Goal: Navigation & Orientation: Find specific page/section

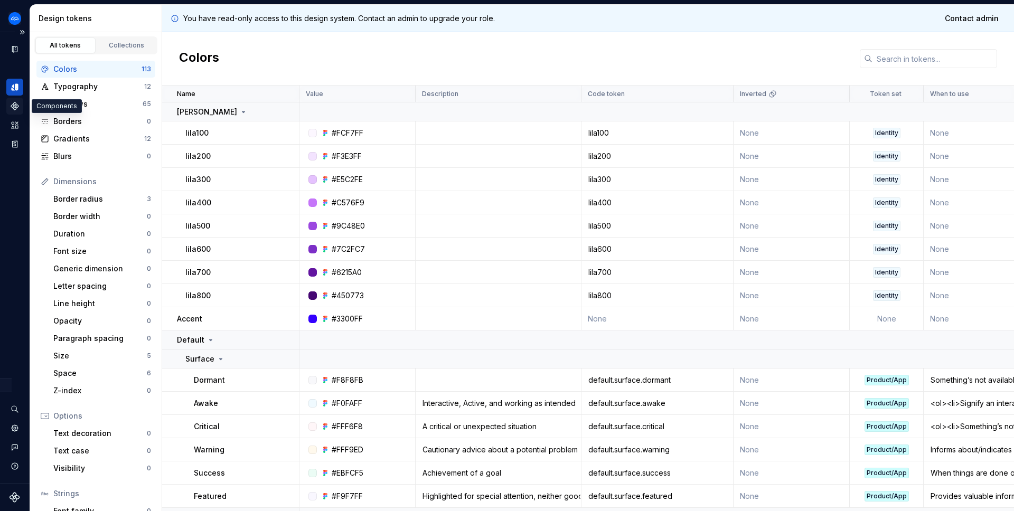
click at [13, 107] on icon "Components" at bounding box center [14, 105] width 7 height 7
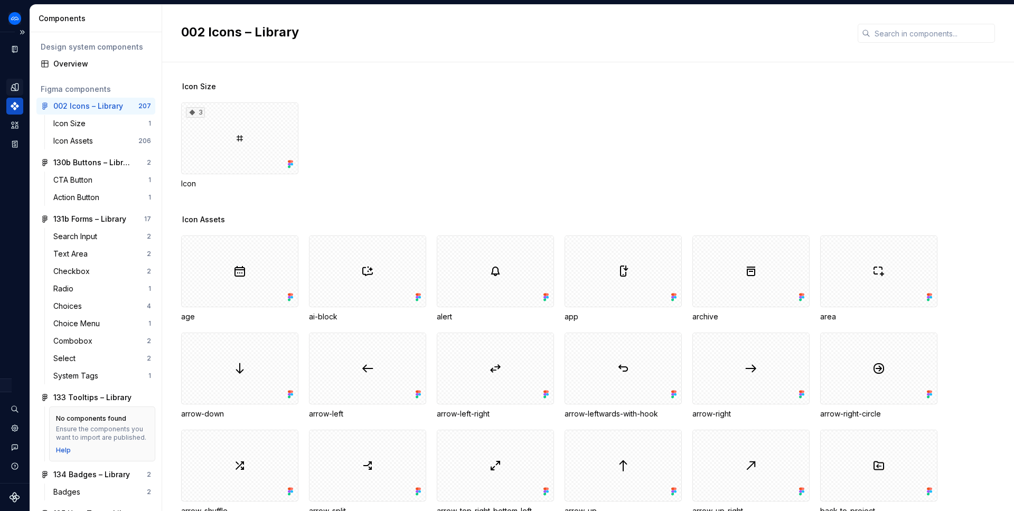
click at [13, 88] on icon "Design tokens" at bounding box center [14, 86] width 7 height 7
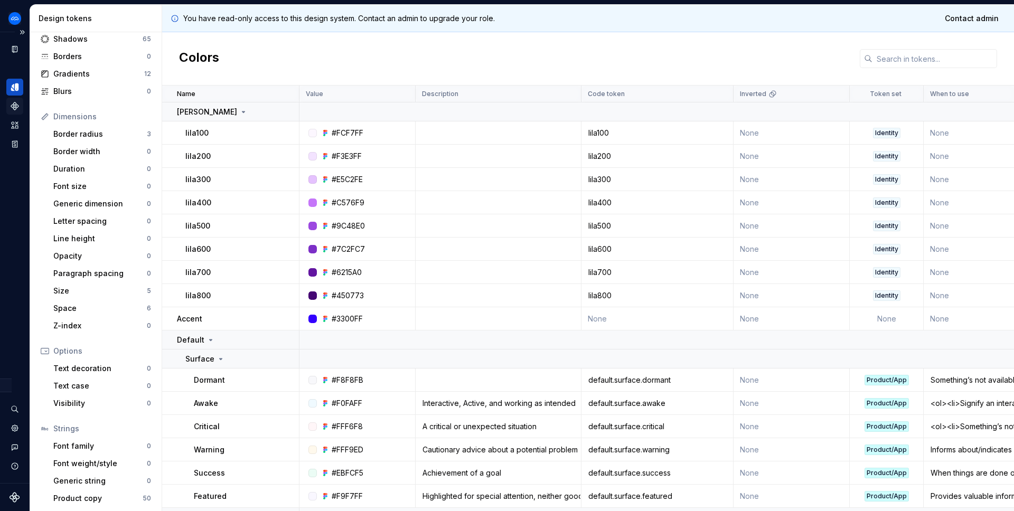
scroll to position [67, 0]
click at [12, 128] on icon "Assets" at bounding box center [14, 125] width 7 height 7
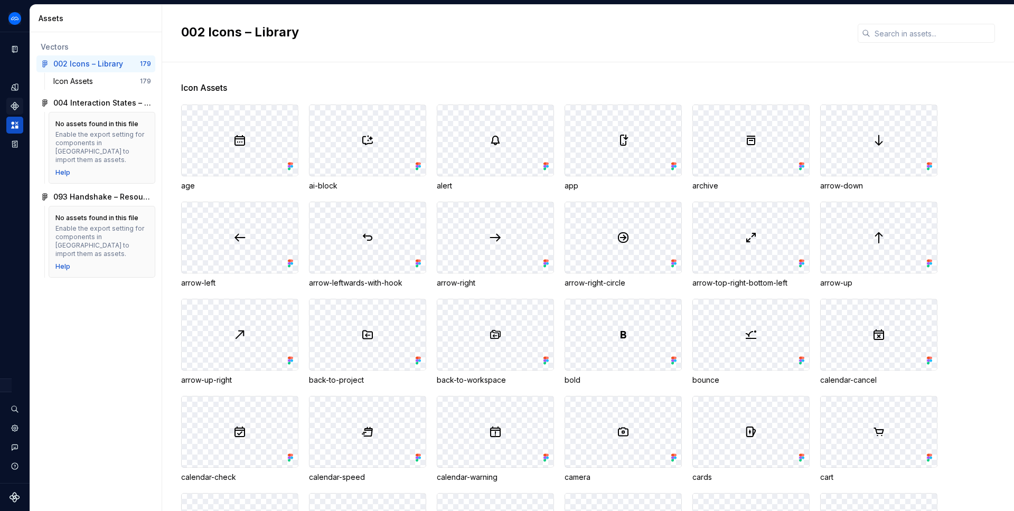
drag, startPoint x: 15, startPoint y: 87, endPoint x: 16, endPoint y: 96, distance: 9.1
click at [15, 86] on icon "Design tokens" at bounding box center [14, 86] width 7 height 7
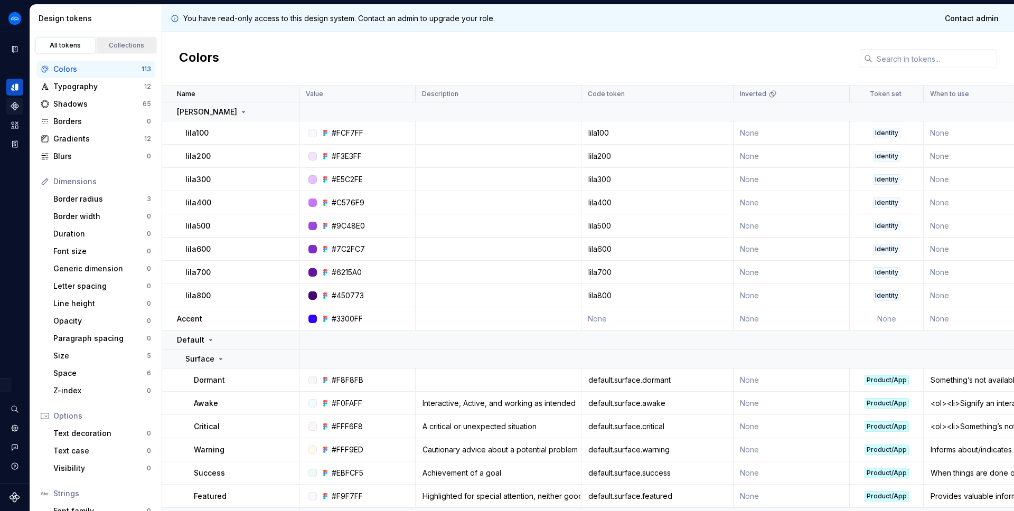
drag, startPoint x: 116, startPoint y: 46, endPoint x: 96, endPoint y: 44, distance: 20.2
click at [116, 46] on div "Collections" at bounding box center [126, 45] width 53 height 8
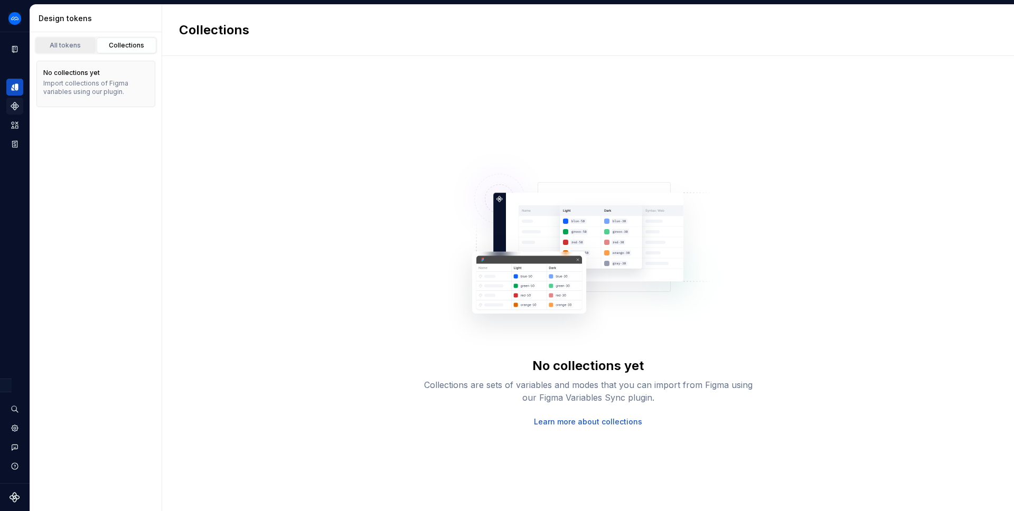
click at [68, 43] on div "All tokens" at bounding box center [65, 45] width 53 height 8
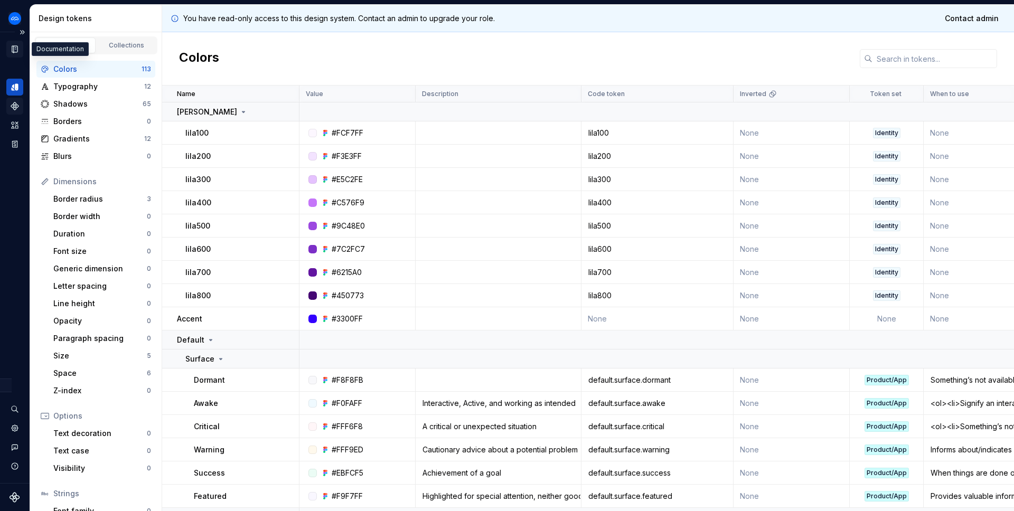
click at [14, 50] on icon "Documentation" at bounding box center [14, 49] width 5 height 7
click at [17, 105] on icon "Components" at bounding box center [14, 105] width 7 height 7
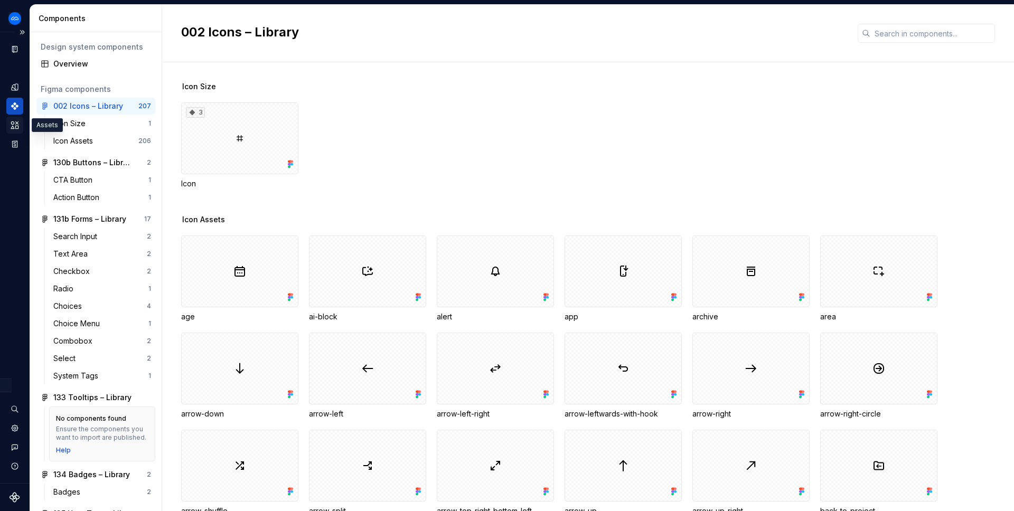
click at [14, 126] on icon "Assets" at bounding box center [15, 125] width 10 height 10
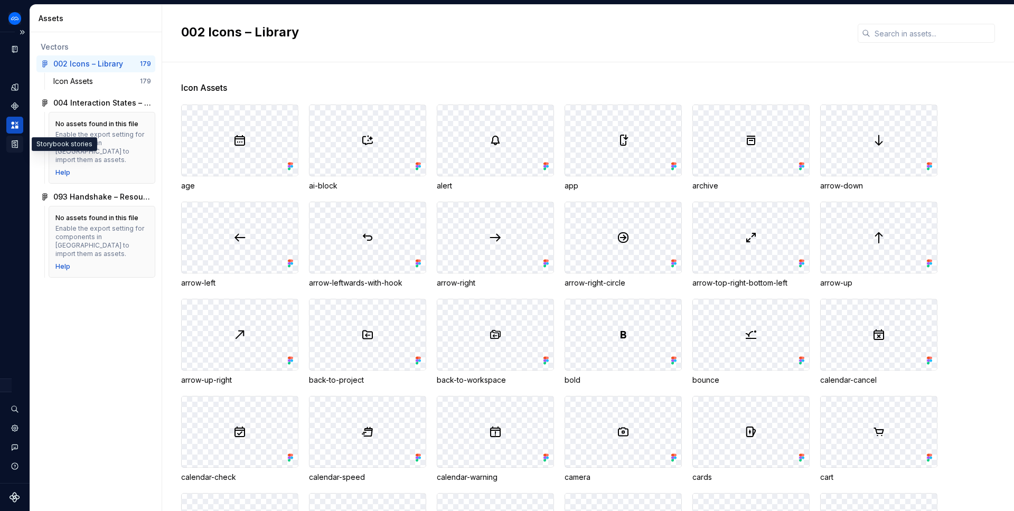
click at [13, 142] on icon "Storybook stories" at bounding box center [15, 144] width 10 height 10
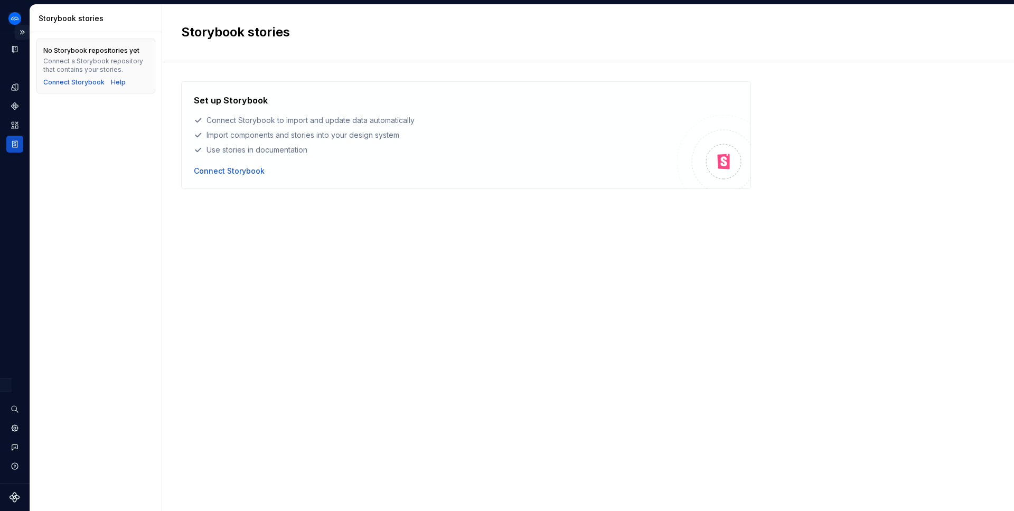
click at [22, 34] on button "Expand sidebar" at bounding box center [22, 32] width 15 height 15
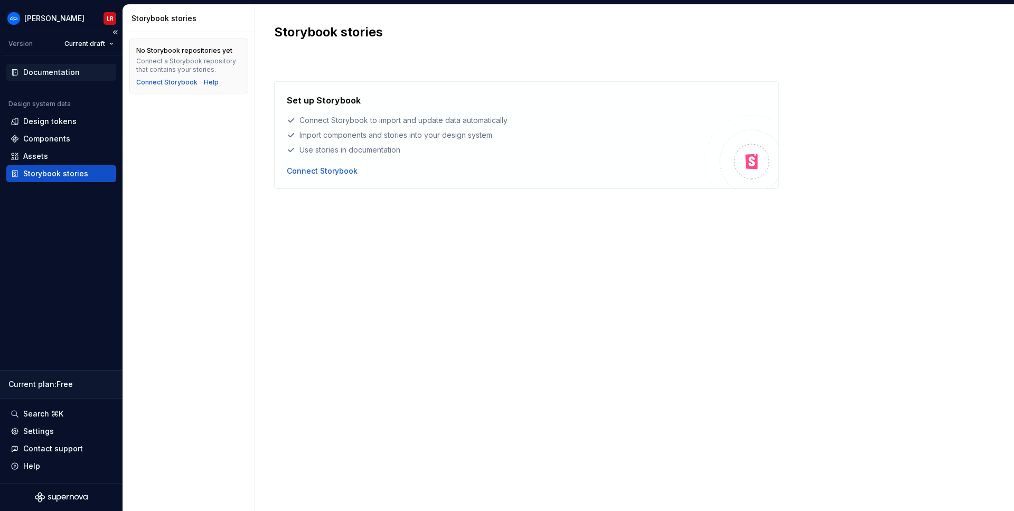
click at [35, 74] on div "Documentation" at bounding box center [51, 72] width 57 height 11
click at [43, 17] on html "Ariane LR Version Current draft Documentation Design system data Design tokens …" at bounding box center [507, 255] width 1014 height 511
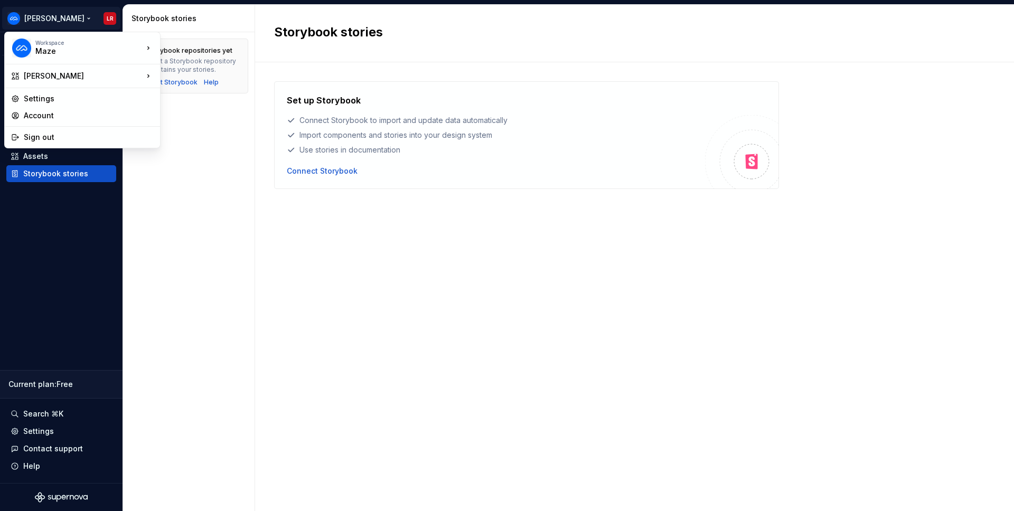
click at [182, 230] on html "Ariane LR Version Current draft Documentation Design system data Design tokens …" at bounding box center [507, 255] width 1014 height 511
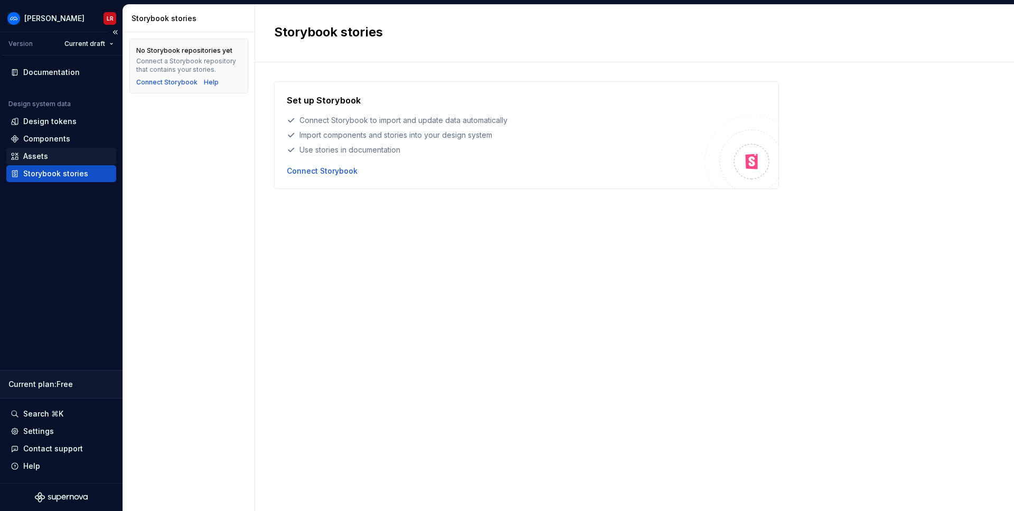
click at [56, 153] on div "Assets" at bounding box center [61, 156] width 101 height 11
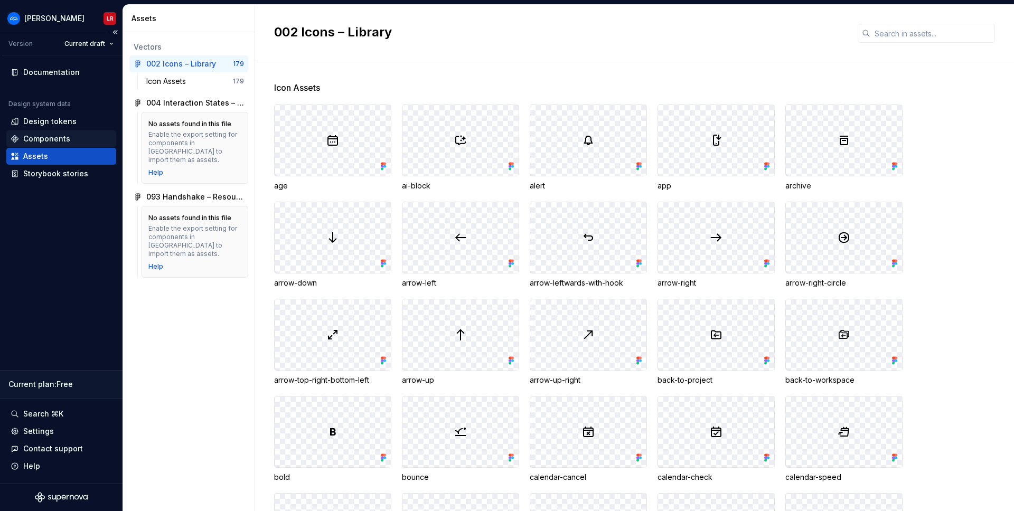
click at [51, 142] on div "Components" at bounding box center [46, 139] width 47 height 11
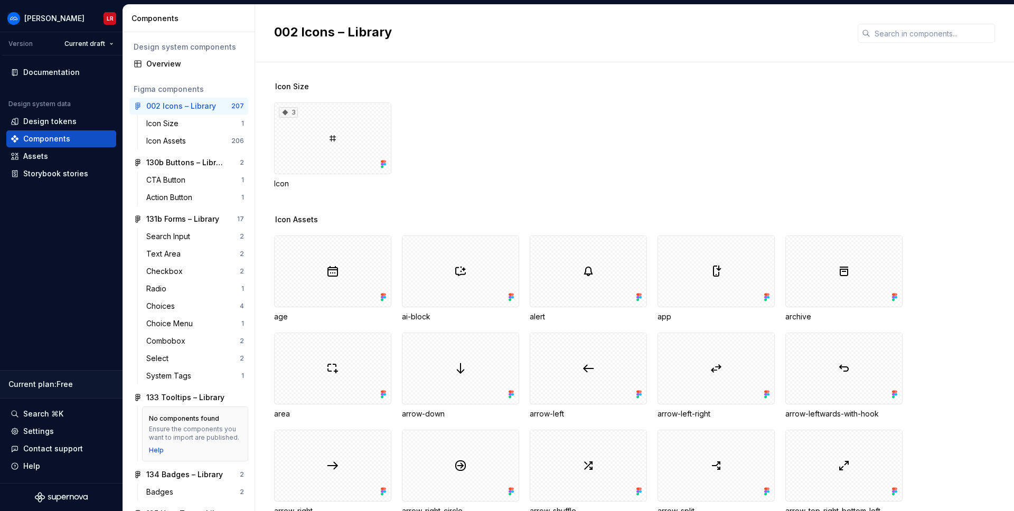
scroll to position [254, 0]
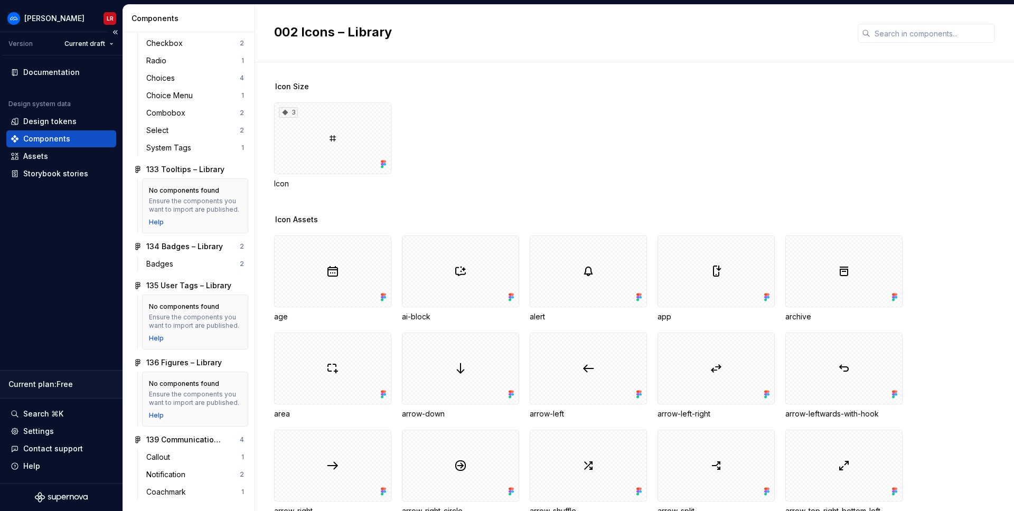
drag, startPoint x: 74, startPoint y: 227, endPoint x: 72, endPoint y: 234, distance: 7.2
click at [74, 227] on div "Documentation Design system data Design tokens Components Assets Storybook stor…" at bounding box center [61, 269] width 123 height 428
click at [83, 42] on html "Ariane LR Version Current draft Documentation Design system data Design tokens …" at bounding box center [507, 255] width 1014 height 511
click at [92, 81] on div "v 1.1 - Interaction states" at bounding box center [125, 81] width 88 height 11
click at [76, 42] on html "Ariane LR Version Current draft Documentation Design system data Design tokens …" at bounding box center [507, 255] width 1014 height 511
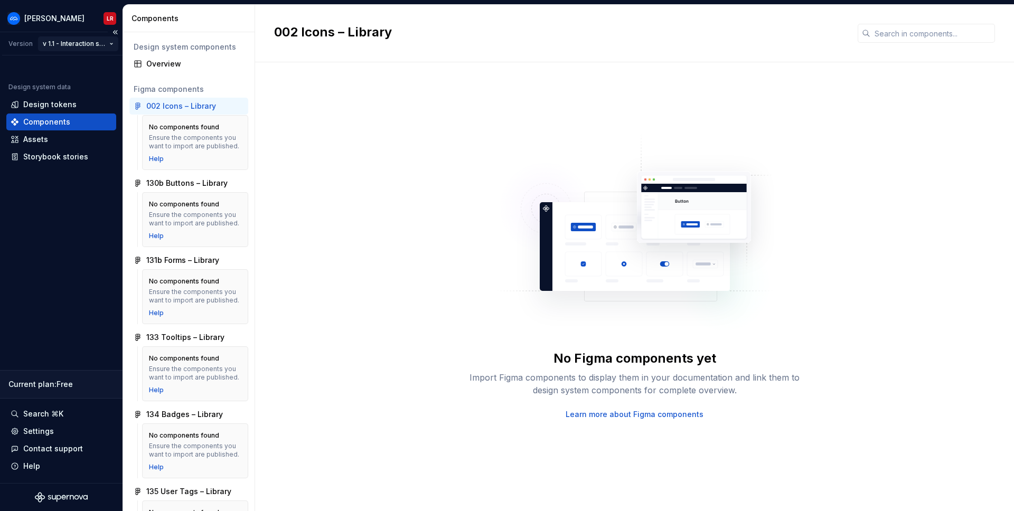
click at [74, 41] on html "Ariane LR Version v 1.1 - Interaction states Design system data Design tokens C…" at bounding box center [507, 255] width 1014 height 511
click at [74, 63] on div "Current draft" at bounding box center [102, 64] width 88 height 11
